Goal: Check status: Check status

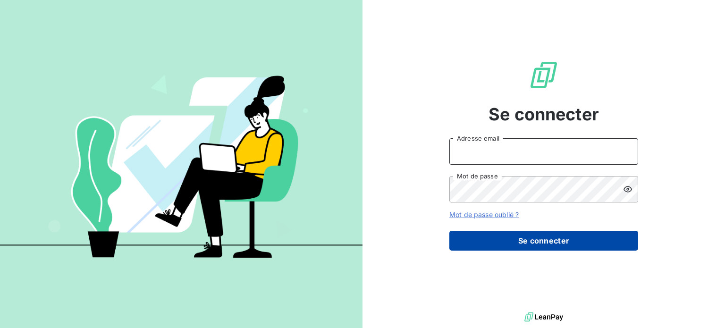
type input "[PERSON_NAME][EMAIL_ADDRESS][DOMAIN_NAME]"
click at [539, 239] on button "Se connecter" at bounding box center [543, 241] width 189 height 20
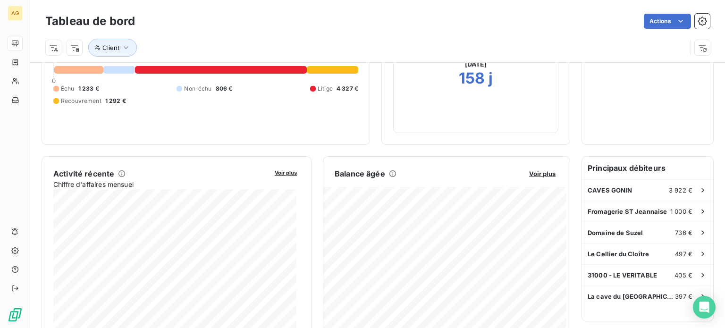
scroll to position [94, 0]
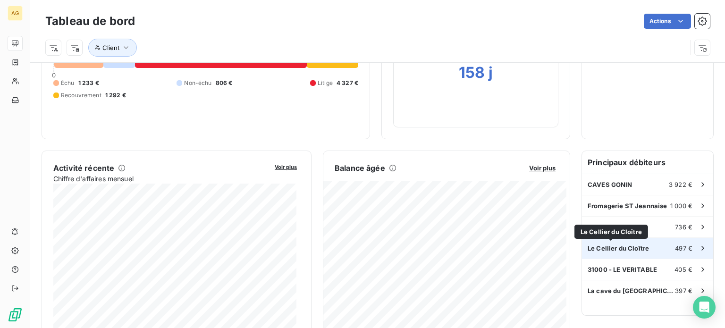
click at [622, 247] on span "Le Cellier du Cloître" at bounding box center [618, 249] width 61 height 8
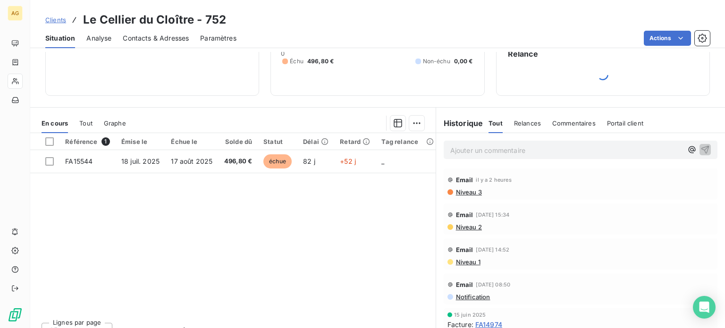
scroll to position [94, 0]
